Goal: Information Seeking & Learning: Learn about a topic

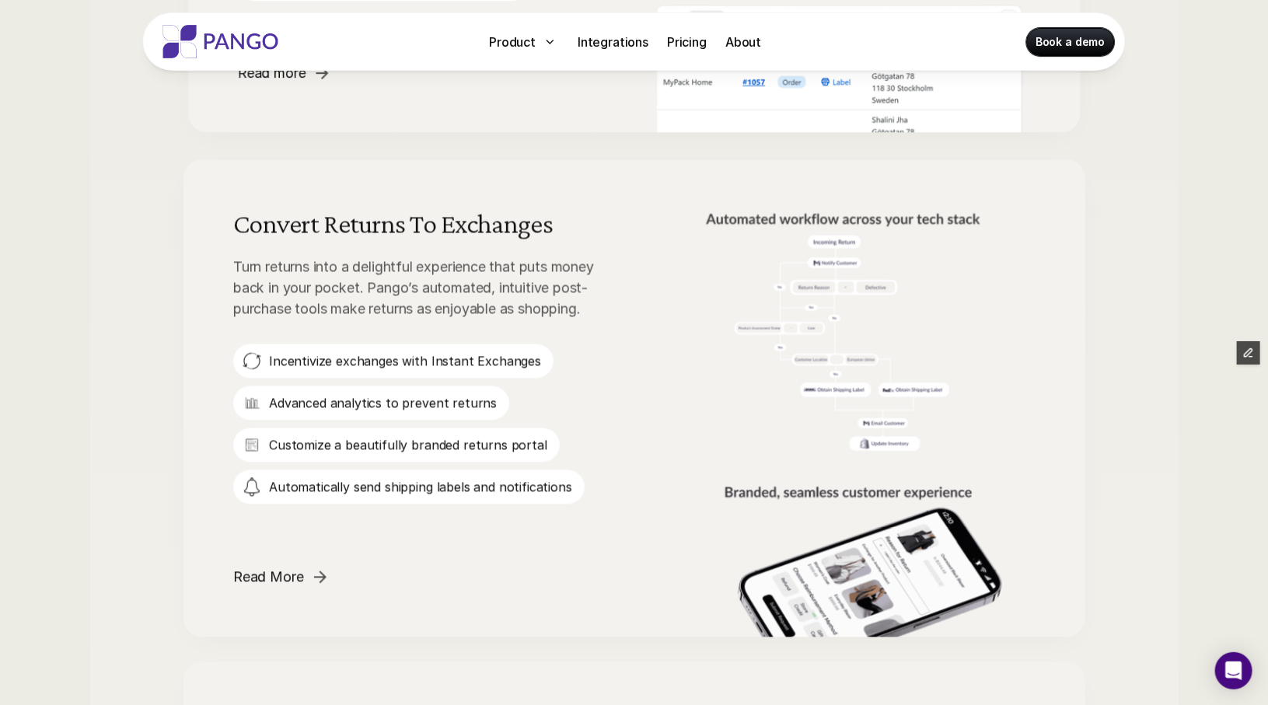
scroll to position [1360, 0]
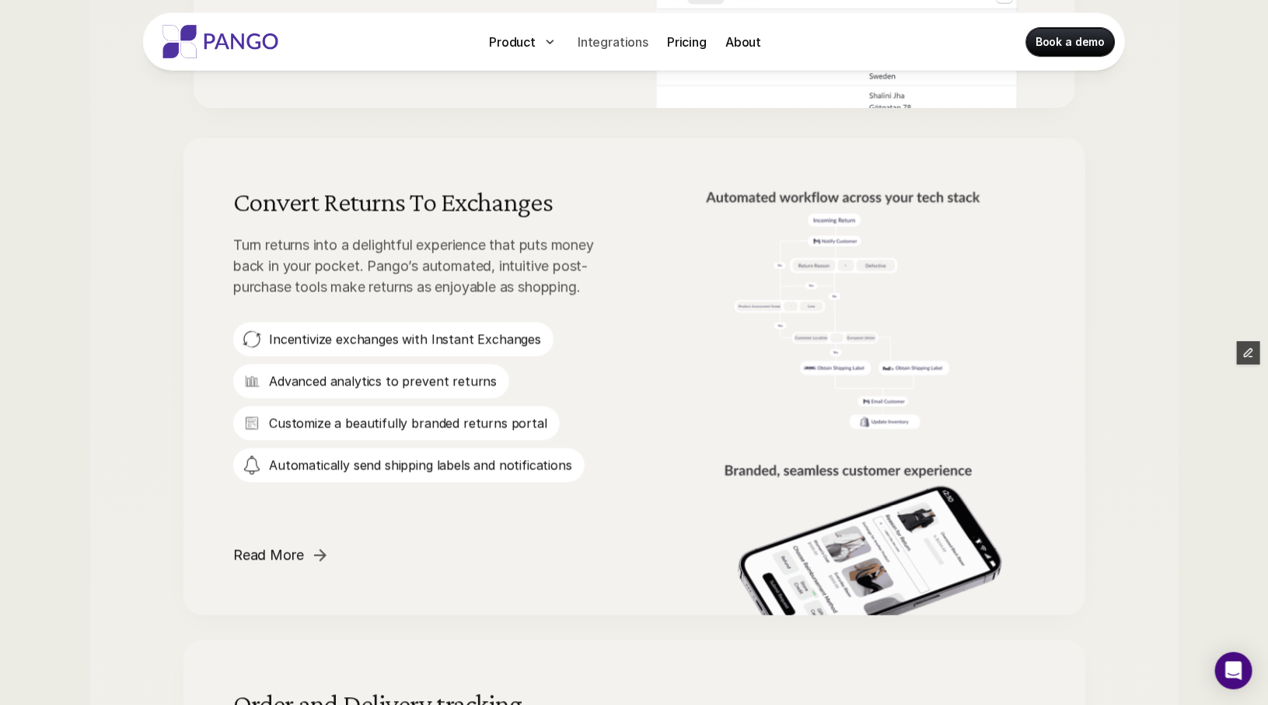
click at [602, 50] on p "Integrations" at bounding box center [613, 42] width 71 height 19
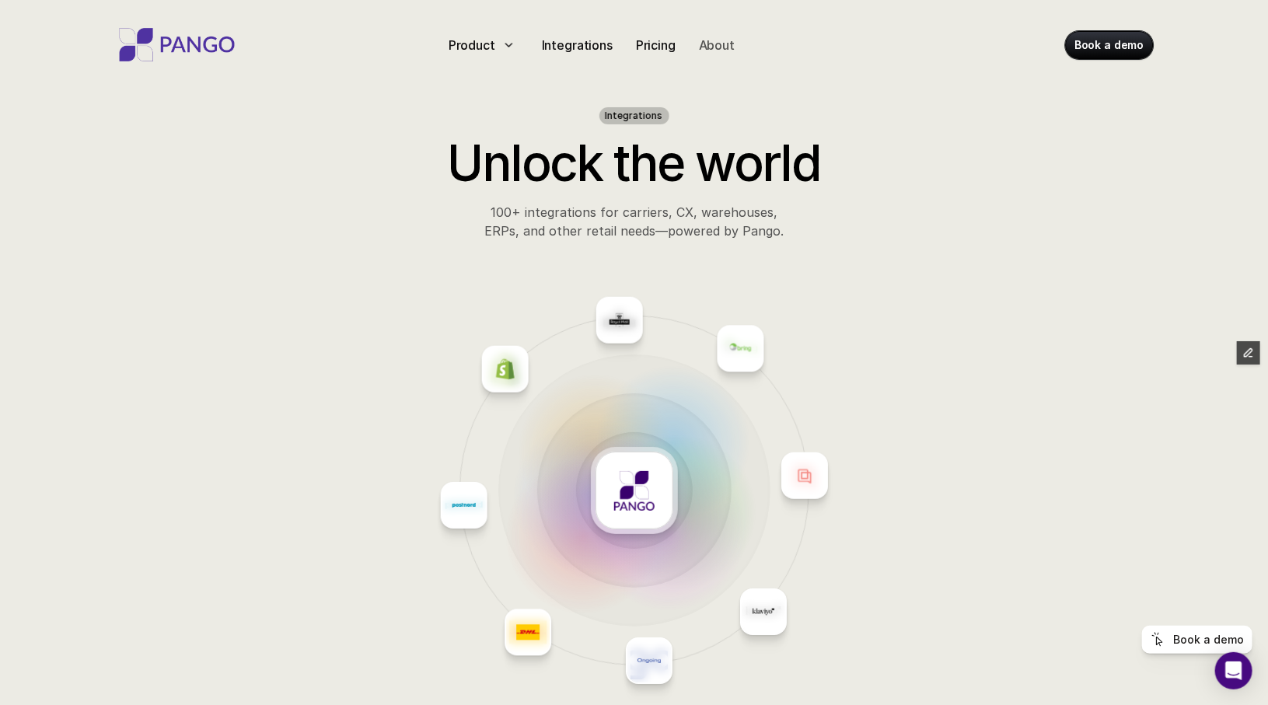
click at [716, 44] on p "About" at bounding box center [717, 45] width 36 height 19
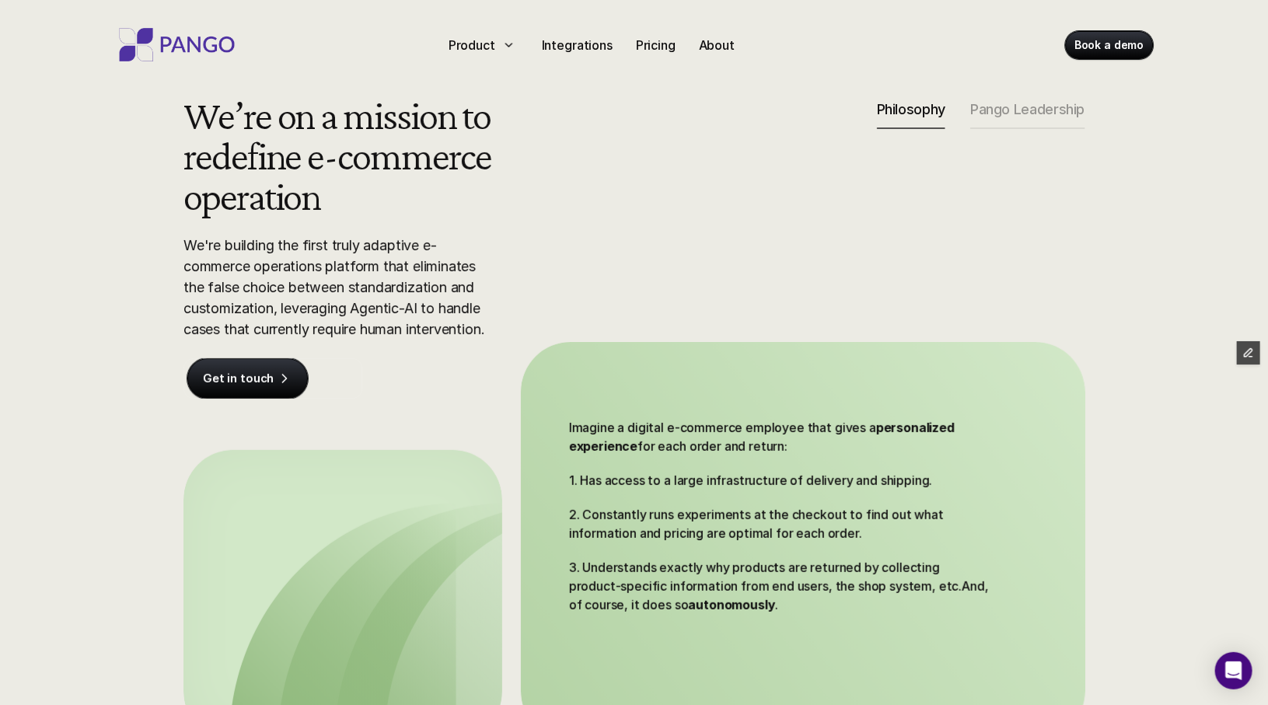
scroll to position [16, 0]
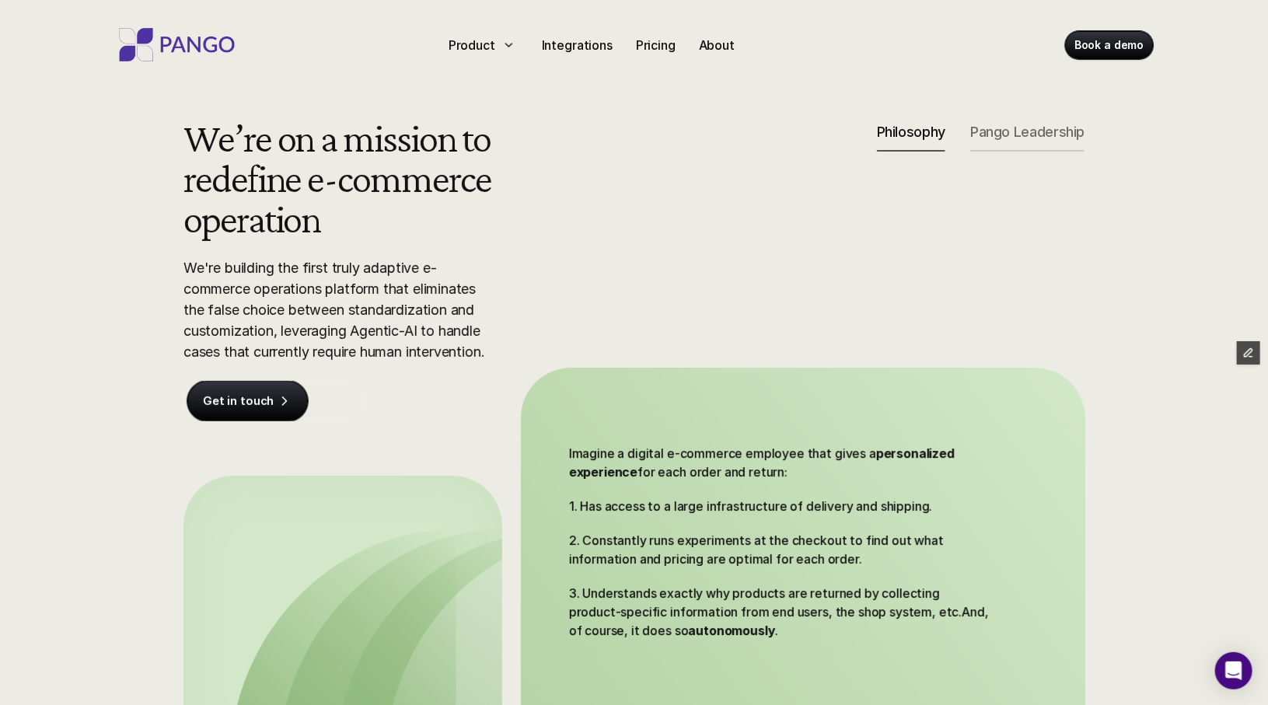
click at [1017, 133] on p "Pango Leadership" at bounding box center [1027, 132] width 114 height 17
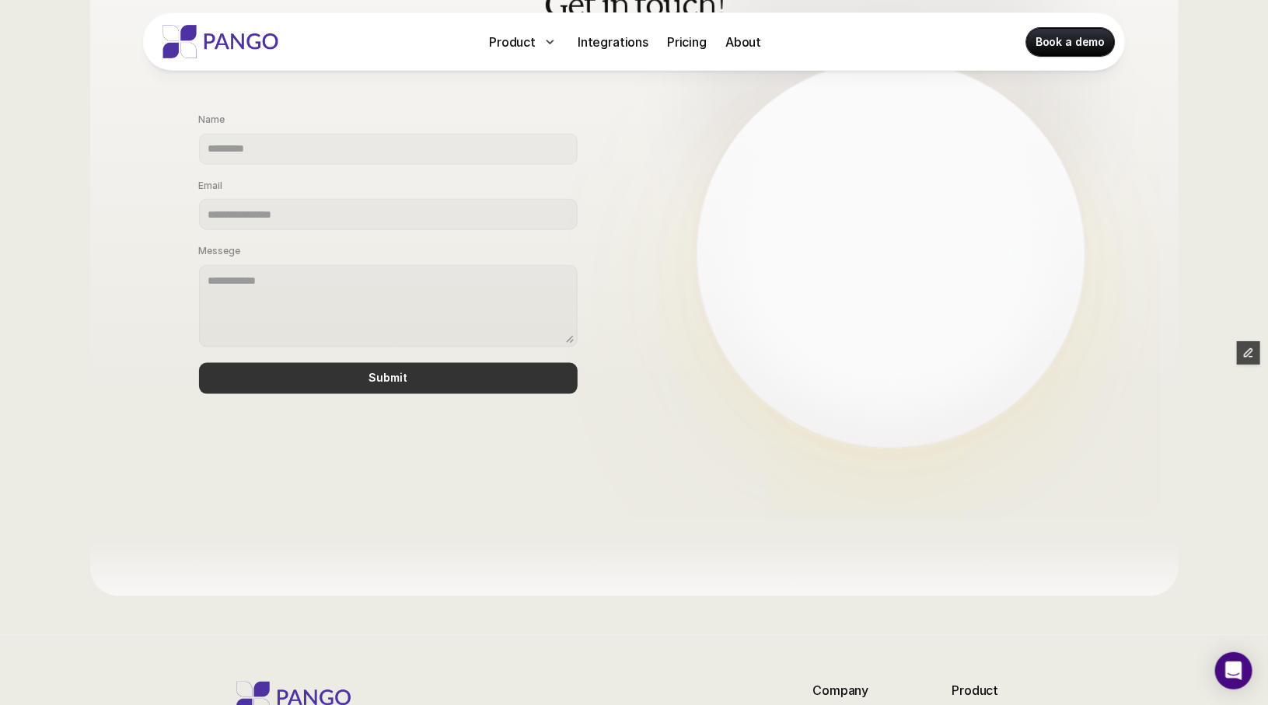
scroll to position [836, 0]
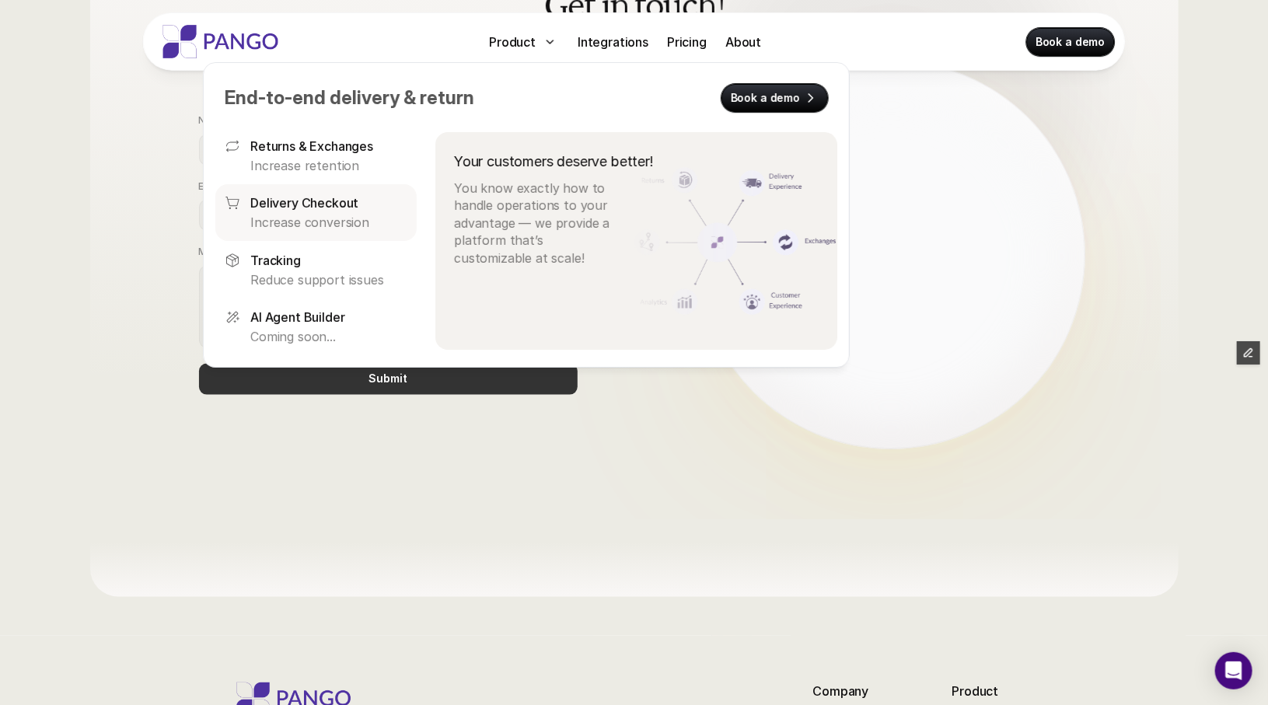
click at [323, 223] on p "Increase conversion" at bounding box center [328, 222] width 157 height 17
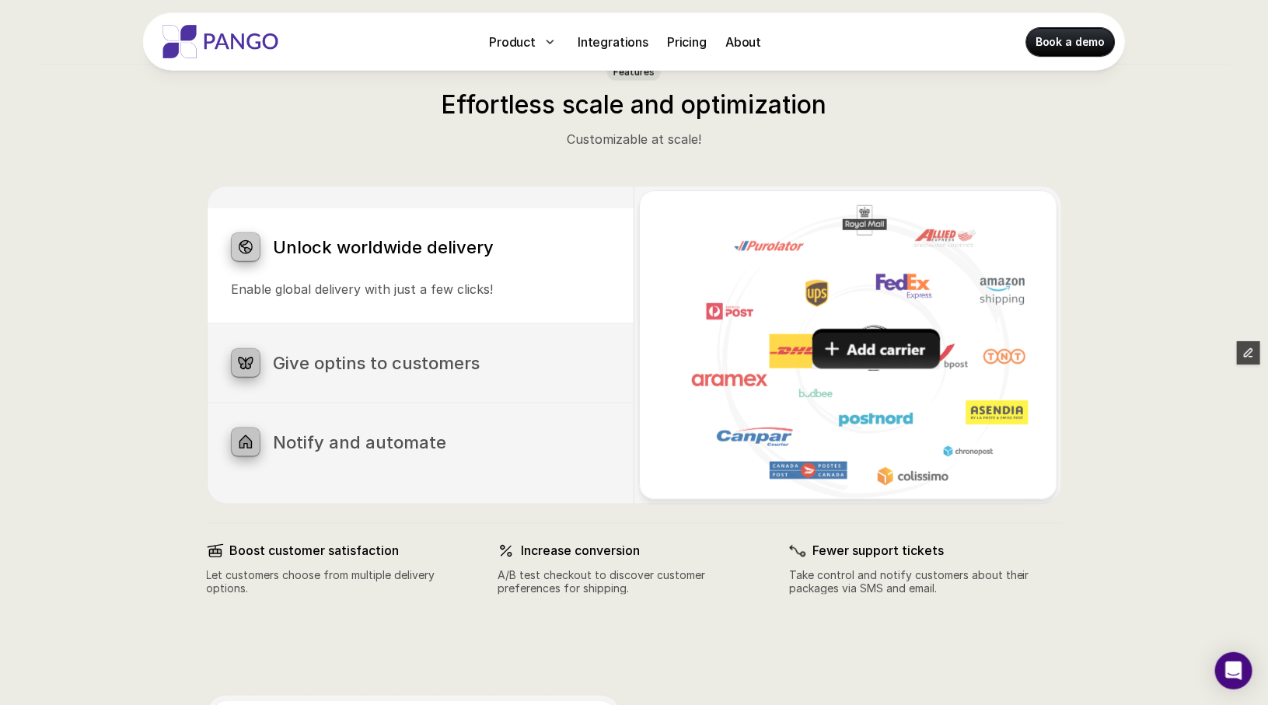
scroll to position [719, 0]
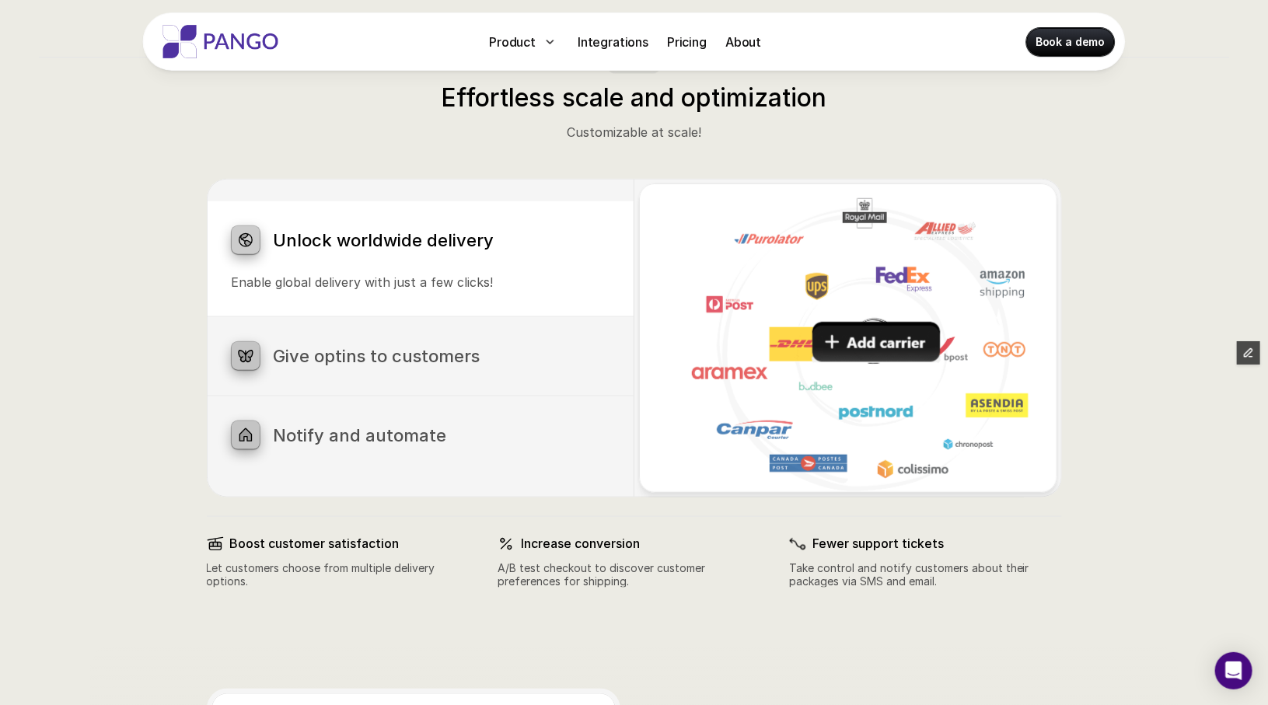
click at [473, 375] on div "Give optins to customers Let customers choose the most convenient shipping opti…" at bounding box center [421, 356] width 428 height 79
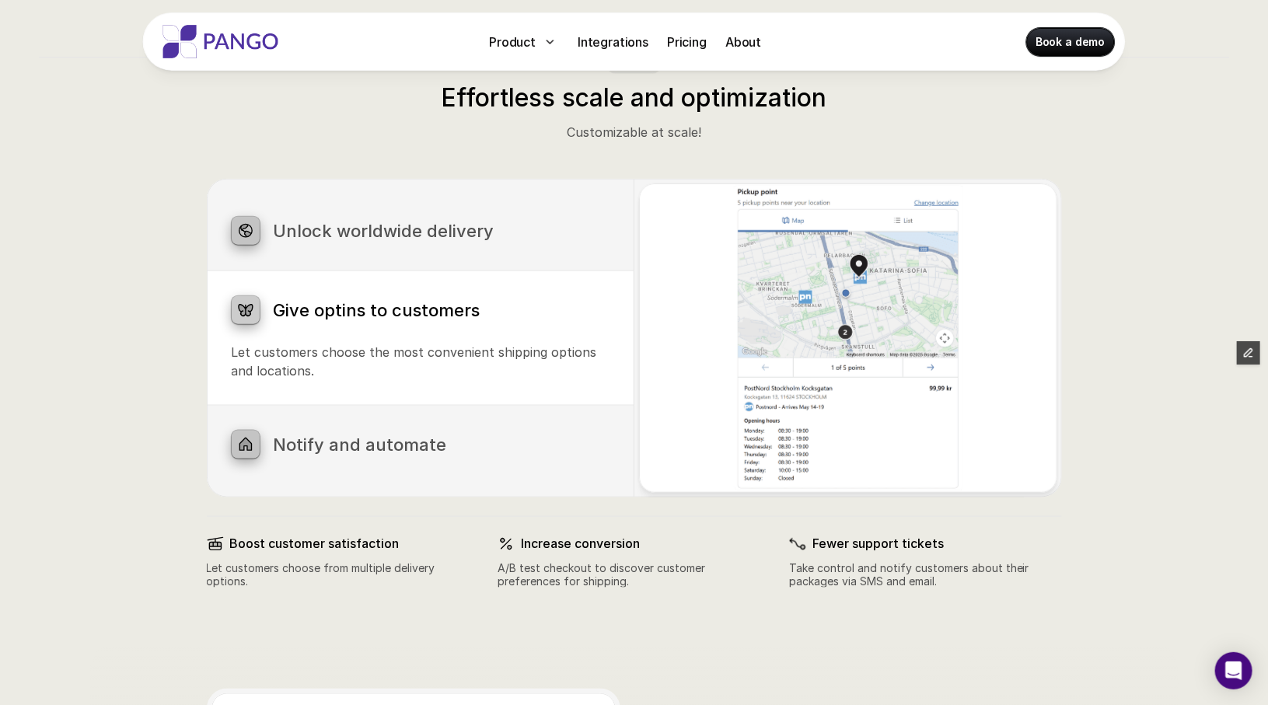
click at [440, 435] on h3 "Notify and automate" at bounding box center [442, 445] width 336 height 20
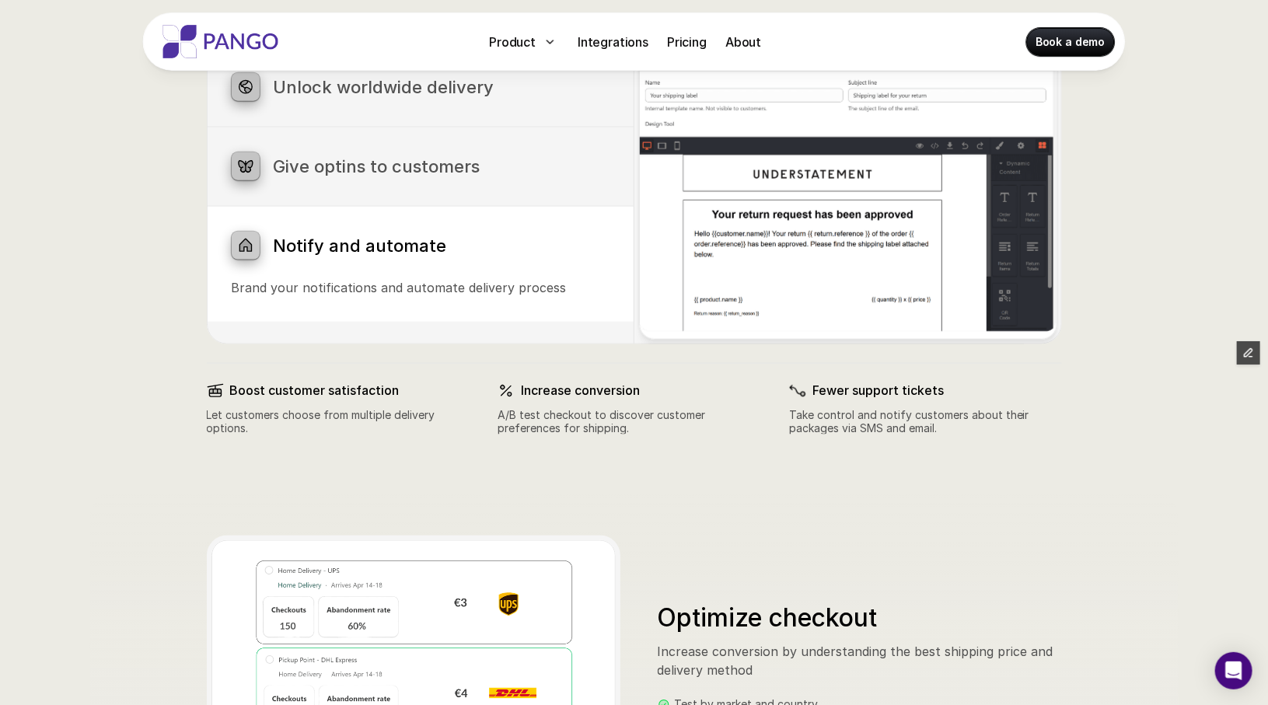
scroll to position [875, 0]
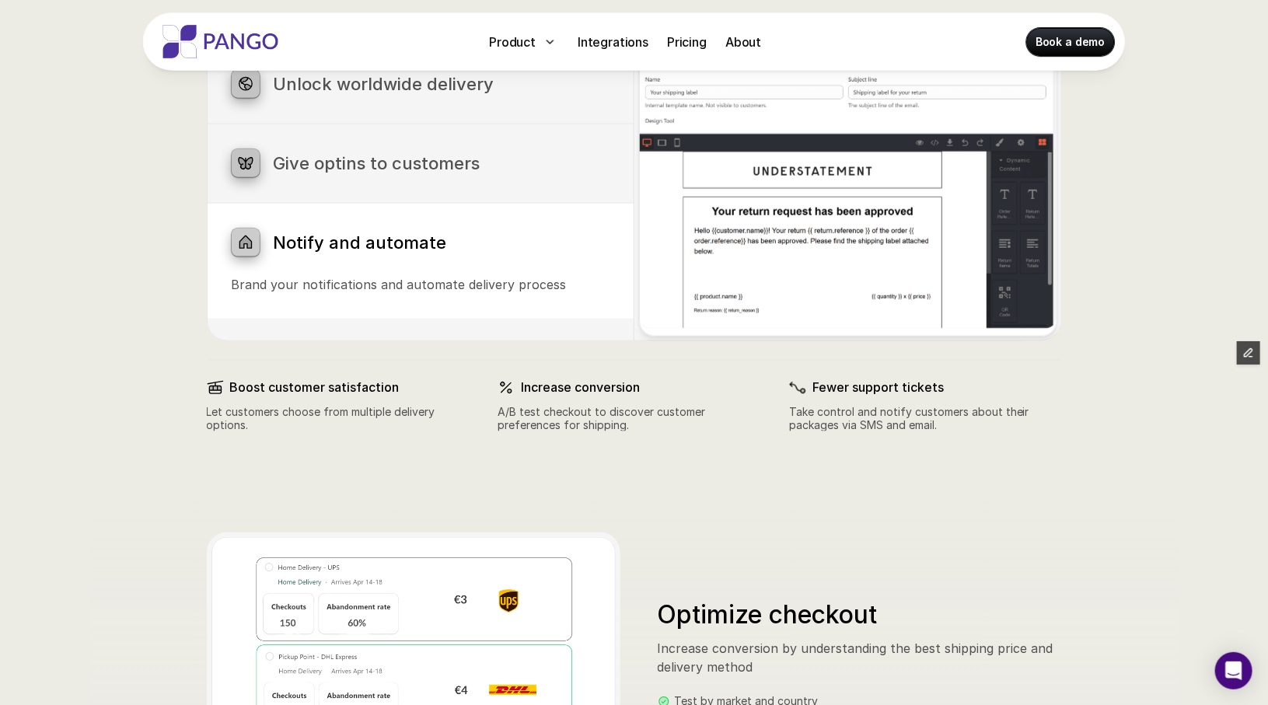
click at [437, 162] on h3 "Give optins to customers" at bounding box center [442, 163] width 336 height 20
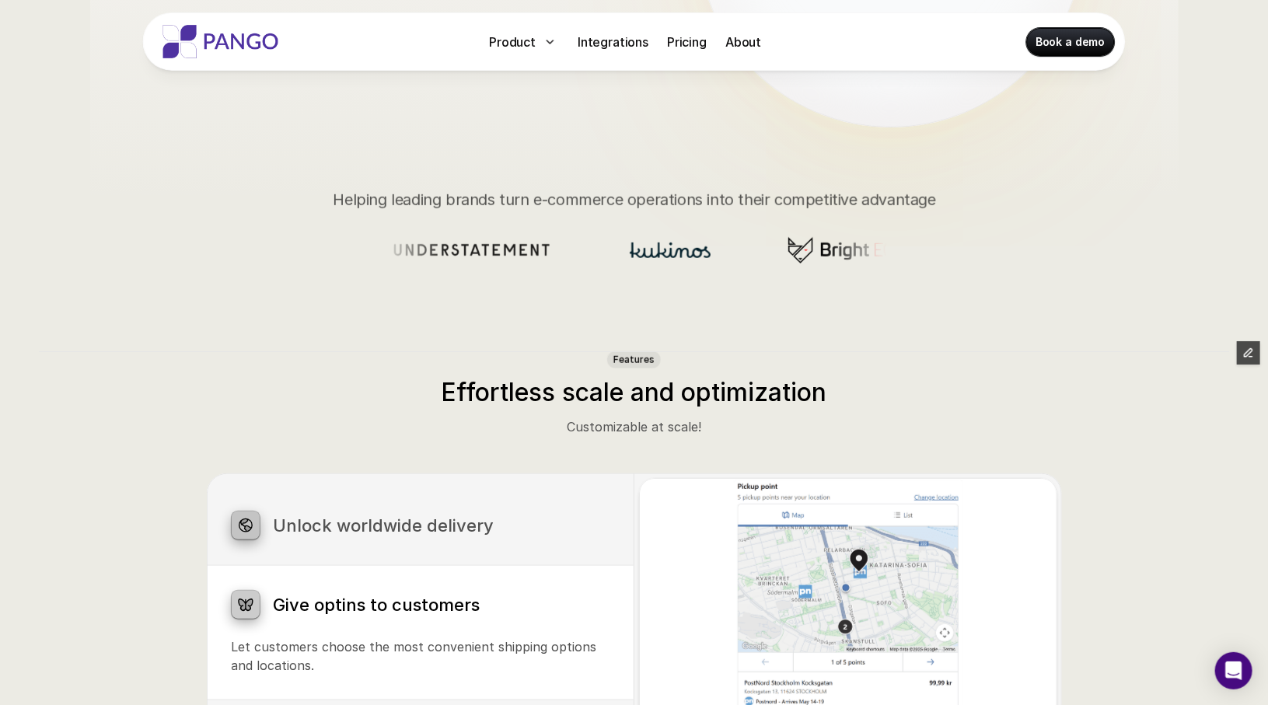
scroll to position [0, 0]
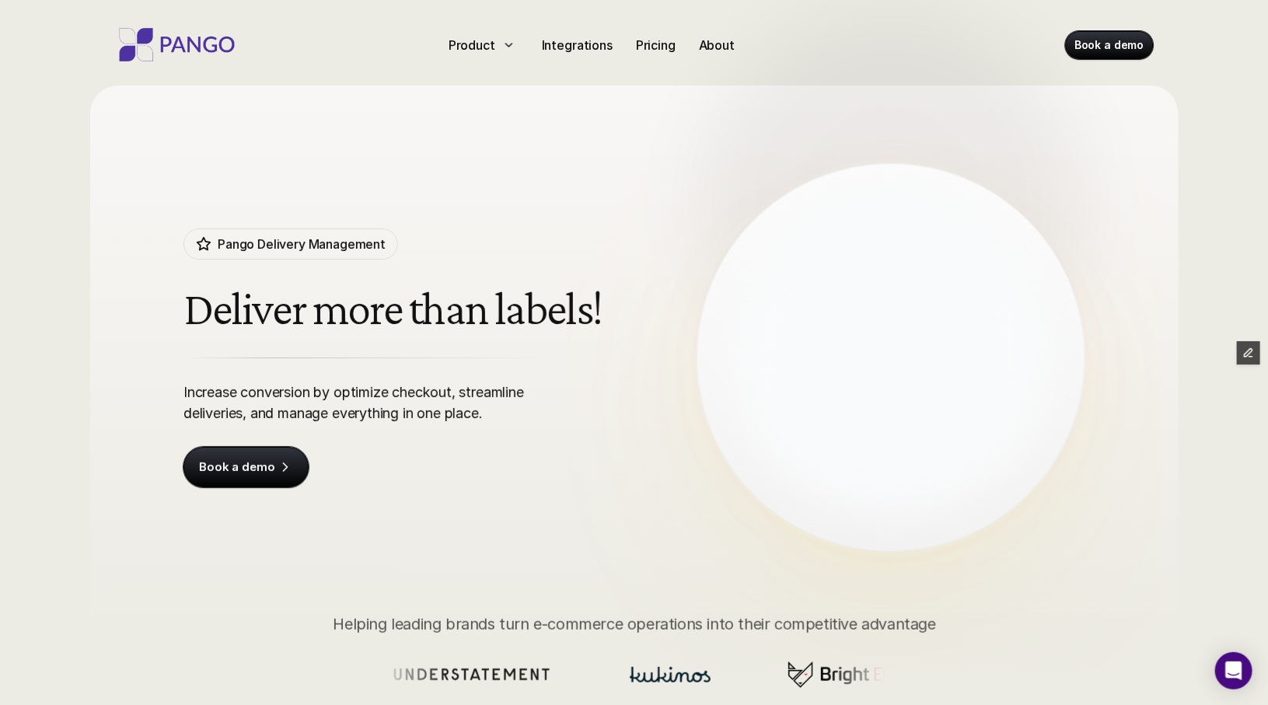
click at [187, 34] on img at bounding box center [177, 44] width 124 height 33
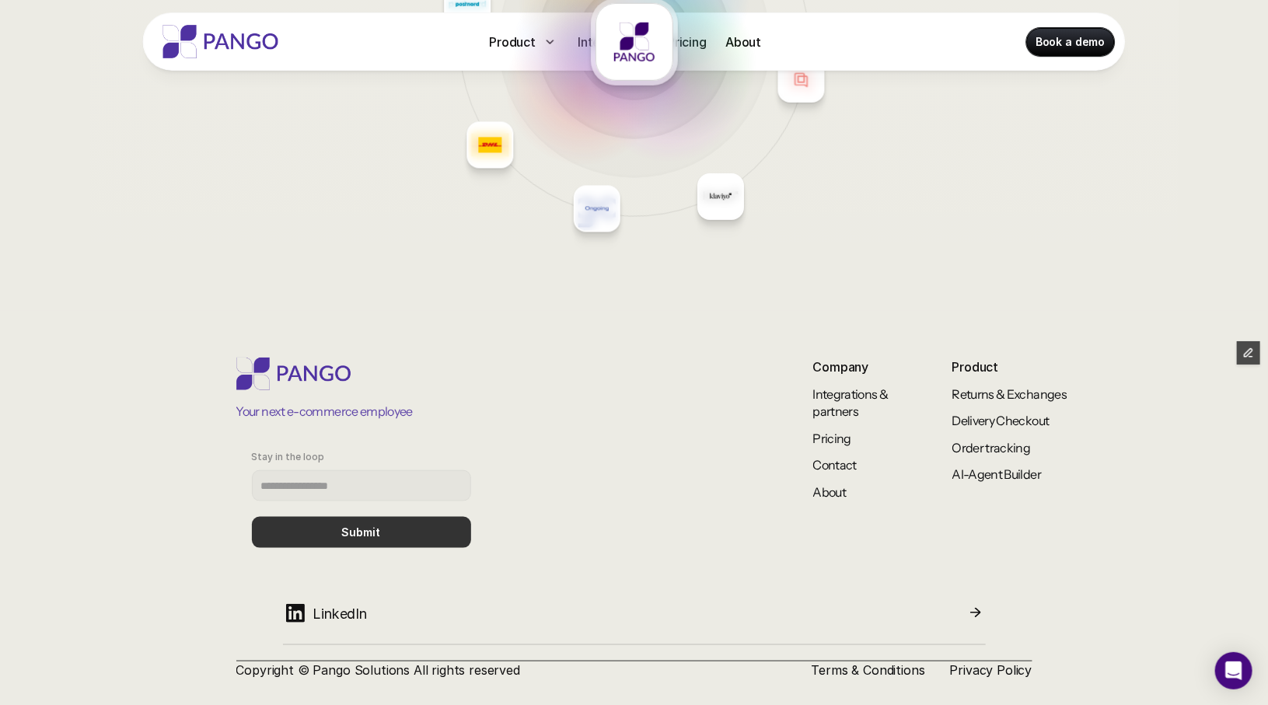
scroll to position [6624, 0]
